Goal: Find specific page/section: Find specific page/section

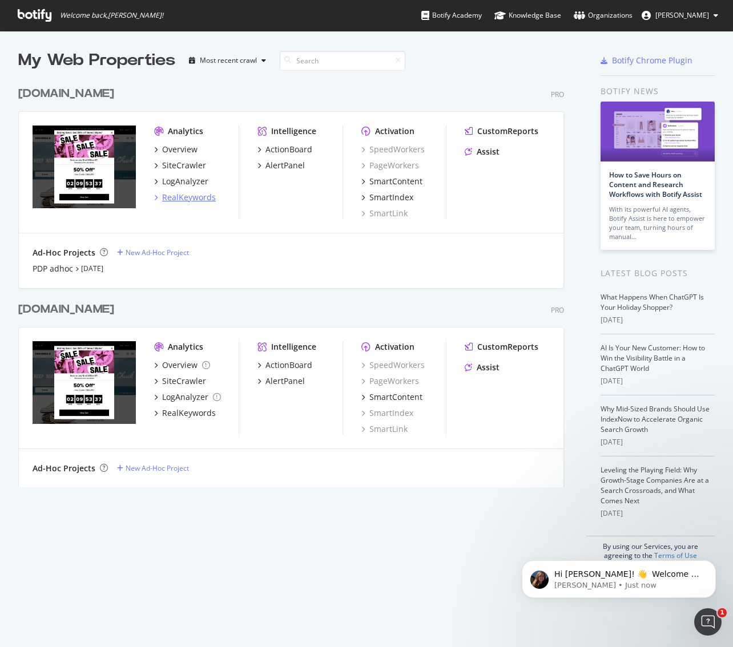
click at [188, 197] on div "RealKeywords" at bounding box center [189, 197] width 54 height 11
